Goal: Information Seeking & Learning: Learn about a topic

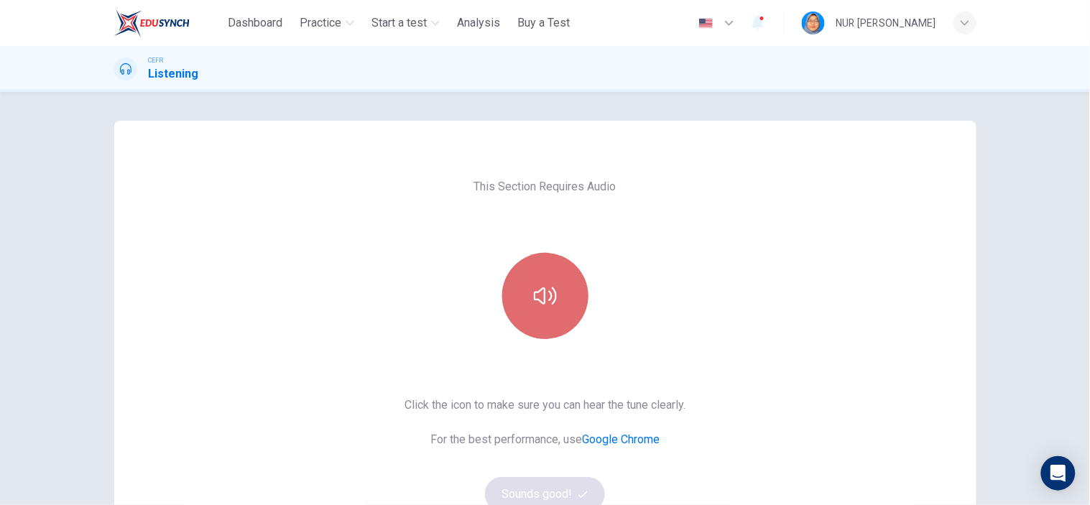
click at [535, 300] on icon "button" at bounding box center [545, 295] width 23 height 17
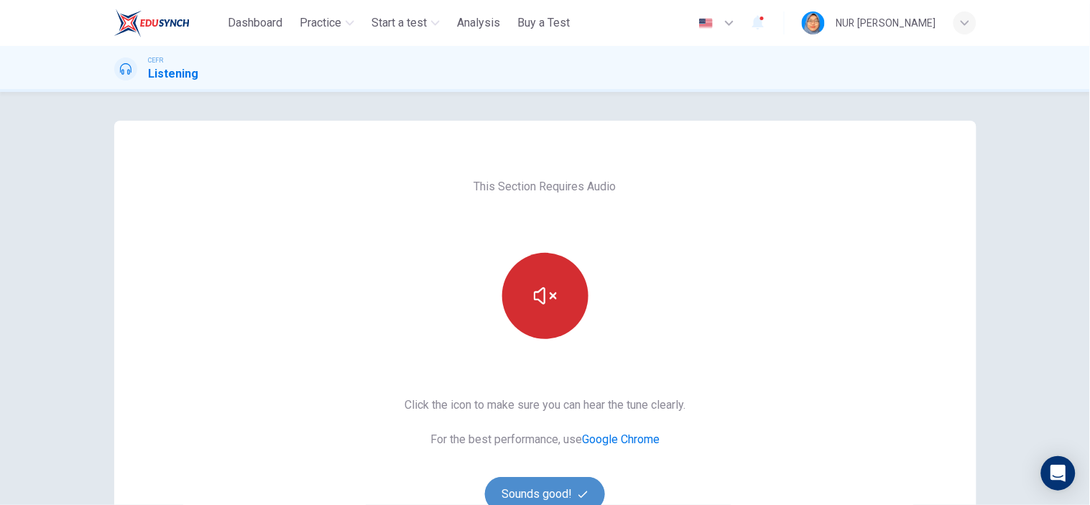
click at [560, 491] on button "Sounds good!" at bounding box center [545, 494] width 121 height 34
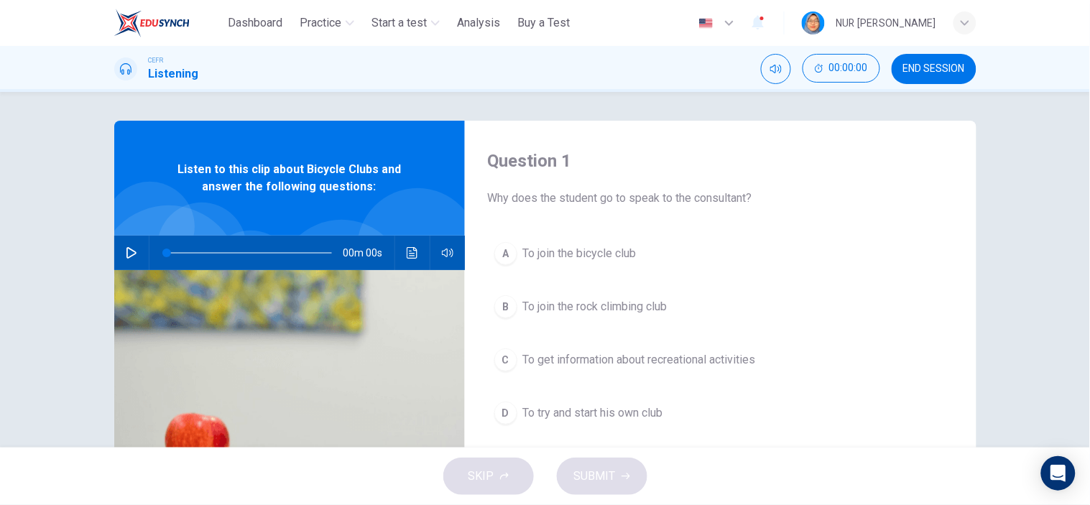
click at [127, 253] on icon "button" at bounding box center [131, 252] width 11 height 11
type input "*"
click at [749, 17] on icon "button" at bounding box center [757, 22] width 17 height 17
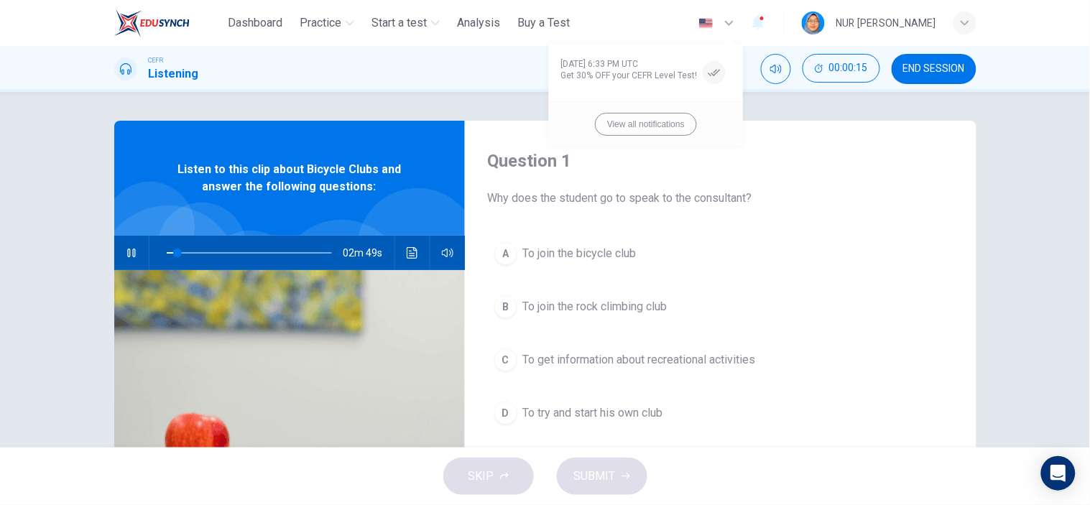
click at [332, 22] on div at bounding box center [545, 252] width 1090 height 505
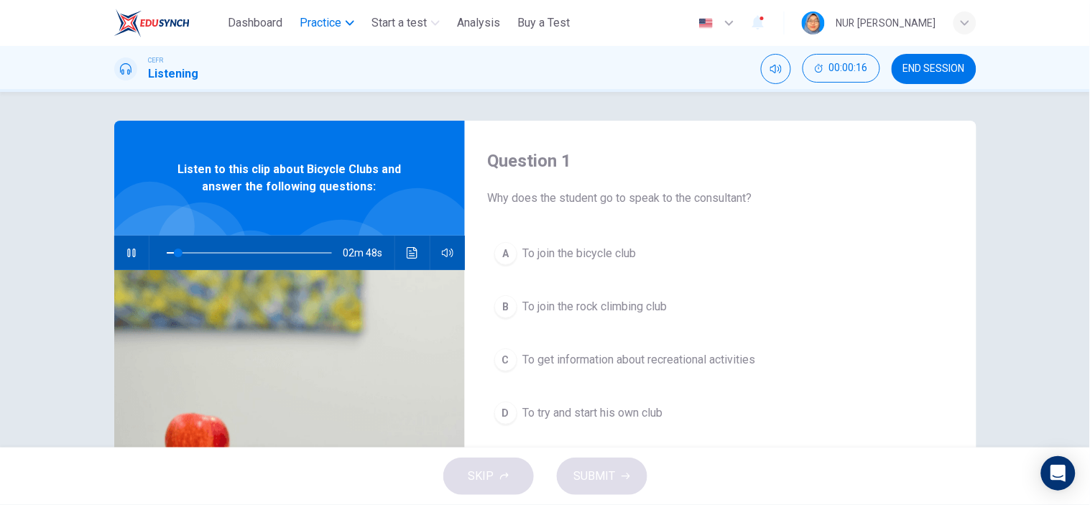
click at [331, 17] on span "Practice" at bounding box center [321, 22] width 42 height 17
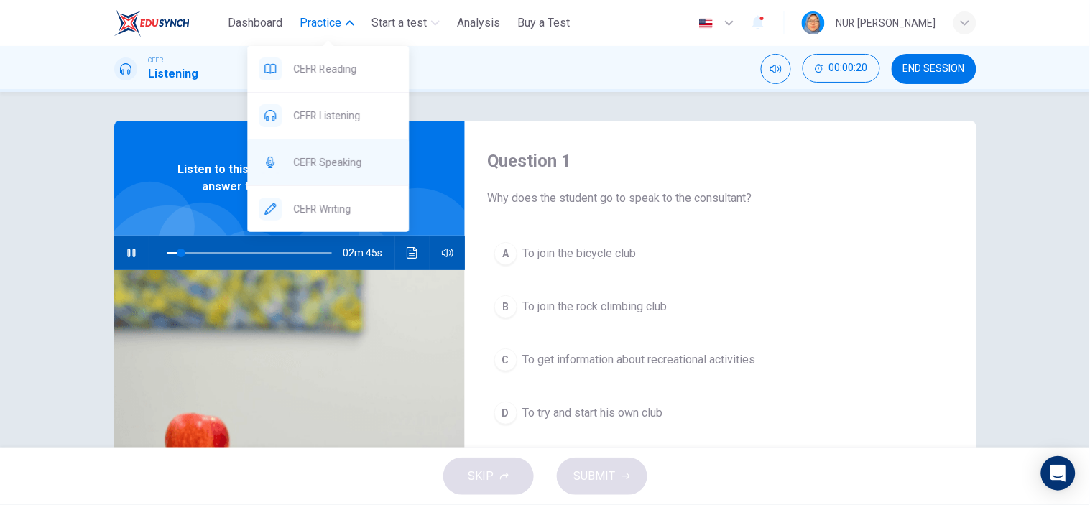
type input "*"
click at [353, 168] on span "CEFR Speaking" at bounding box center [345, 162] width 104 height 17
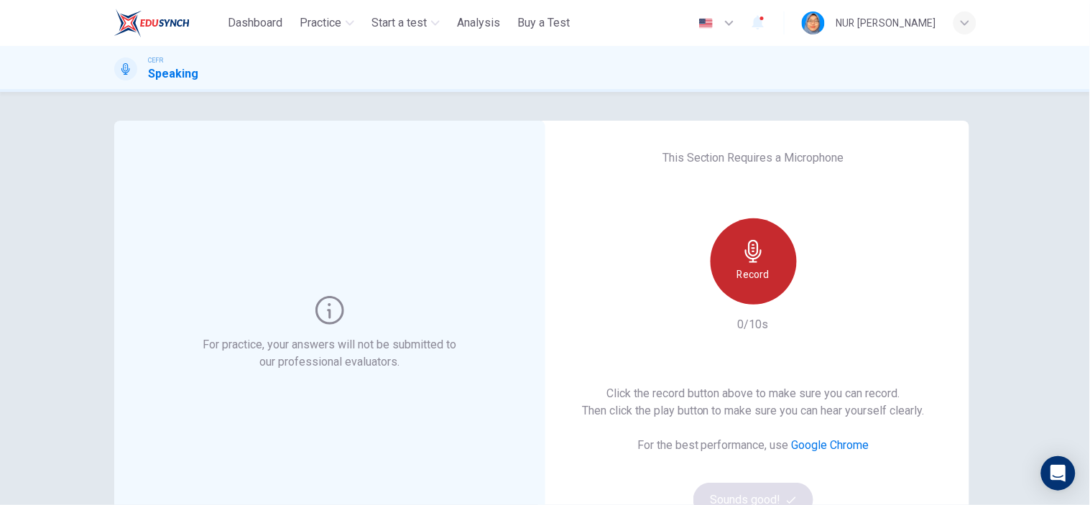
click at [748, 269] on h6 "Record" at bounding box center [753, 274] width 32 height 17
click at [780, 266] on div "Stop" at bounding box center [754, 261] width 86 height 86
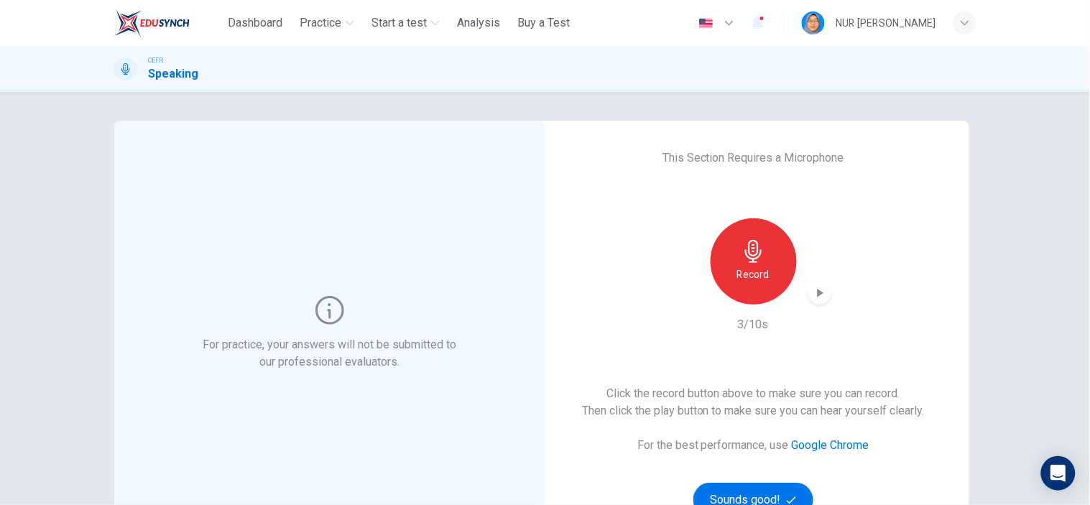
click at [813, 295] on icon "button" at bounding box center [820, 293] width 14 height 14
click at [755, 273] on h6 "Record" at bounding box center [753, 274] width 32 height 17
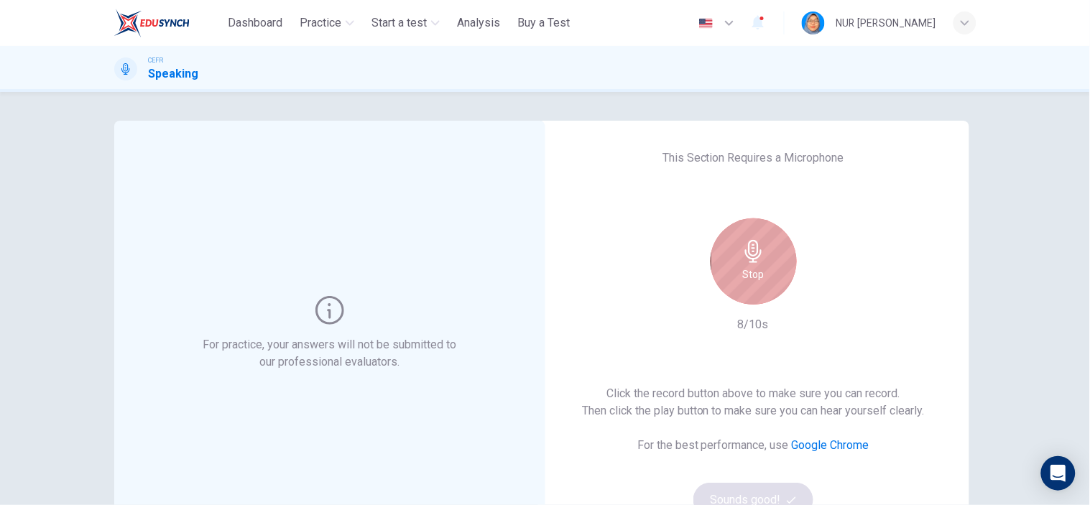
click at [760, 266] on div "Stop" at bounding box center [754, 261] width 86 height 86
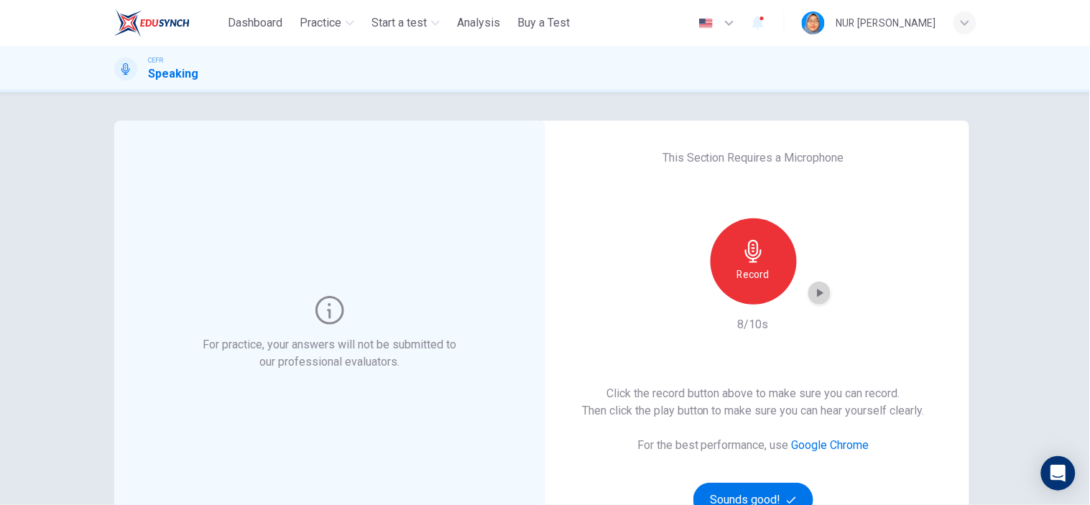
click at [817, 295] on icon "button" at bounding box center [820, 293] width 6 height 9
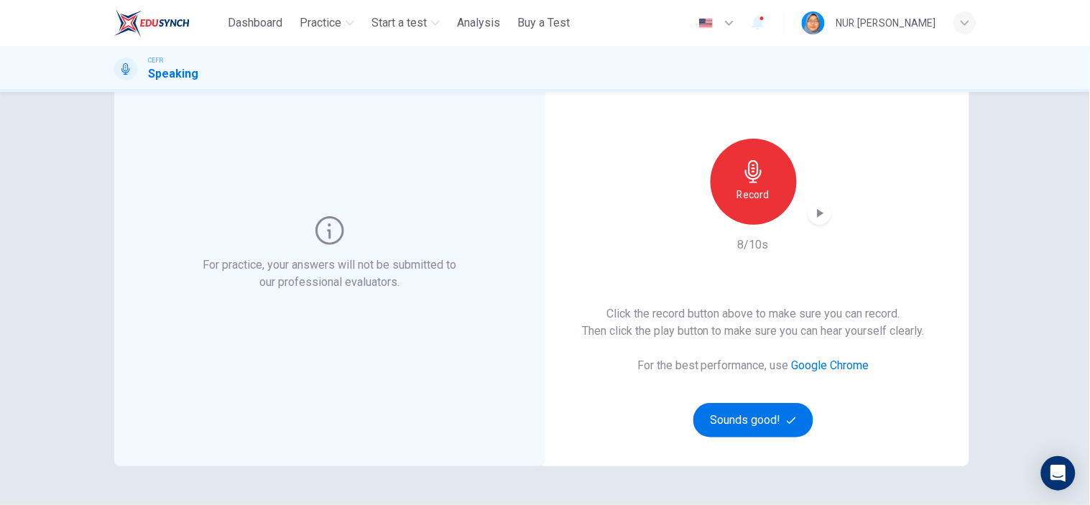
click at [813, 211] on icon "button" at bounding box center [820, 213] width 14 height 14
click at [759, 186] on h6 "Record" at bounding box center [753, 194] width 32 height 17
click at [821, 211] on icon "button" at bounding box center [820, 213] width 14 height 14
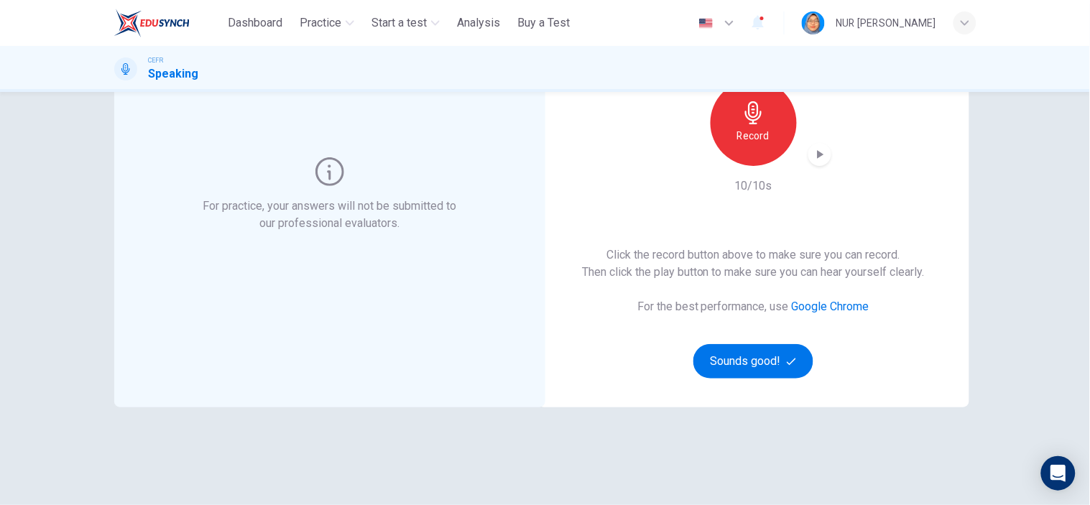
scroll to position [160, 0]
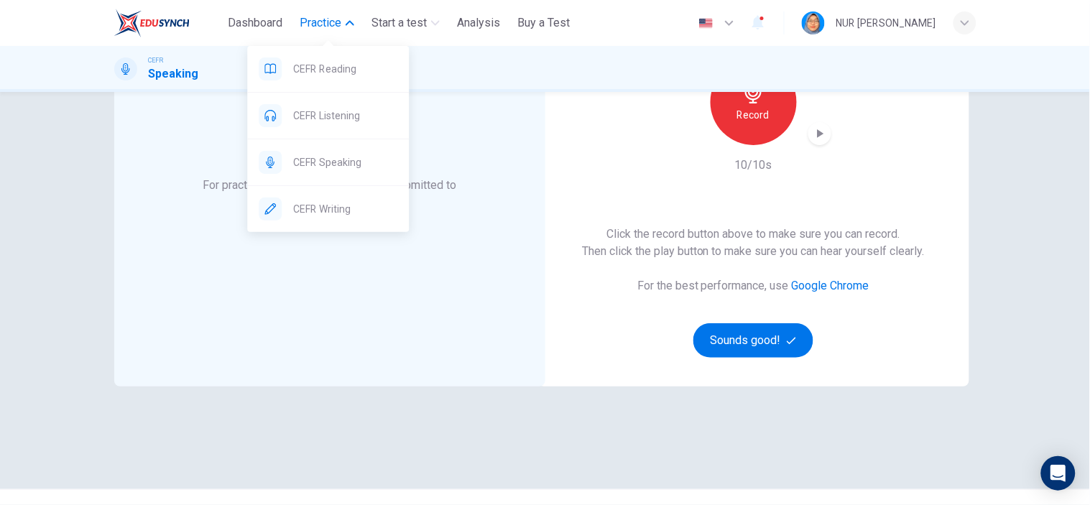
click at [334, 30] on span "Practice" at bounding box center [321, 22] width 42 height 17
click at [315, 11] on button "Practice" at bounding box center [327, 23] width 66 height 26
click at [333, 167] on span "CEFR Speaking" at bounding box center [345, 162] width 104 height 17
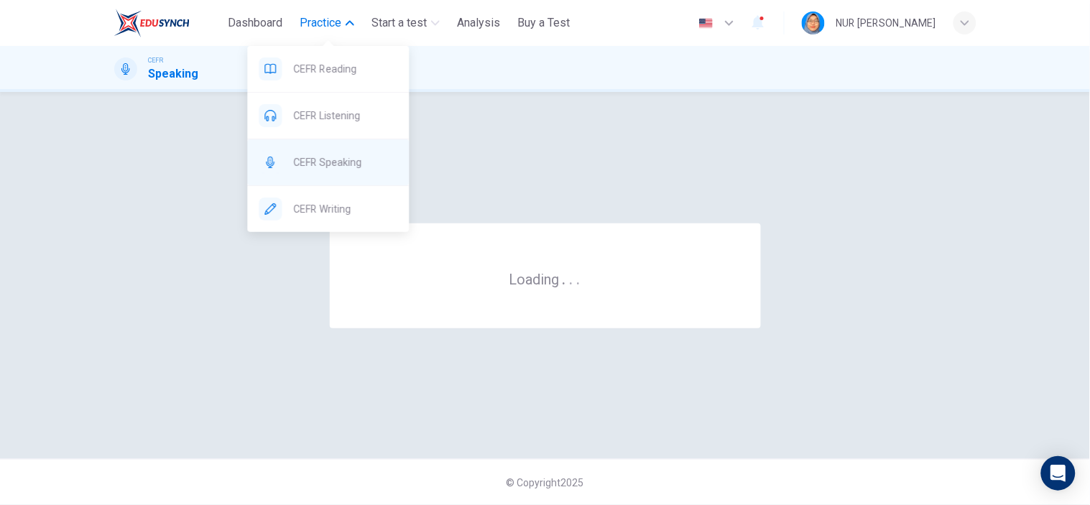
scroll to position [0, 0]
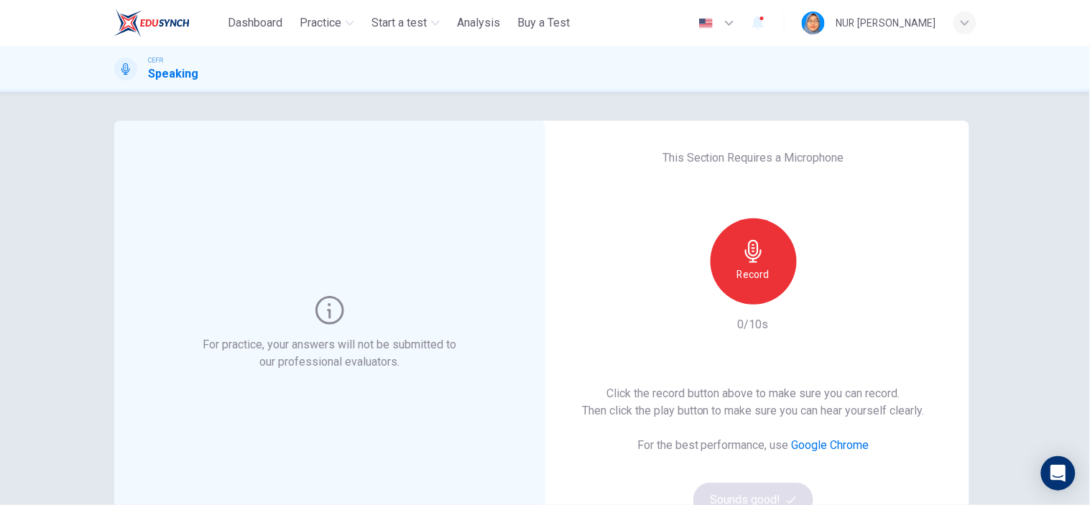
click at [744, 243] on icon "button" at bounding box center [753, 251] width 23 height 23
click at [813, 293] on icon "button" at bounding box center [820, 293] width 14 height 14
drag, startPoint x: 758, startPoint y: 489, endPoint x: 917, endPoint y: 20, distance: 494.6
click at [758, 489] on button "Sounds good!" at bounding box center [753, 500] width 121 height 34
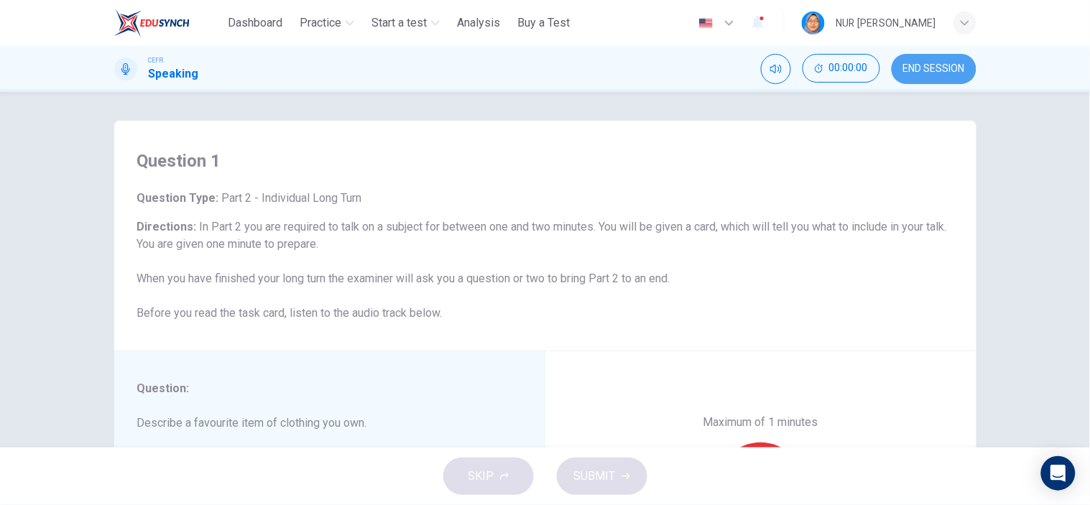
click at [928, 61] on button "END SESSION" at bounding box center [934, 69] width 85 height 30
